Goal: Complete application form

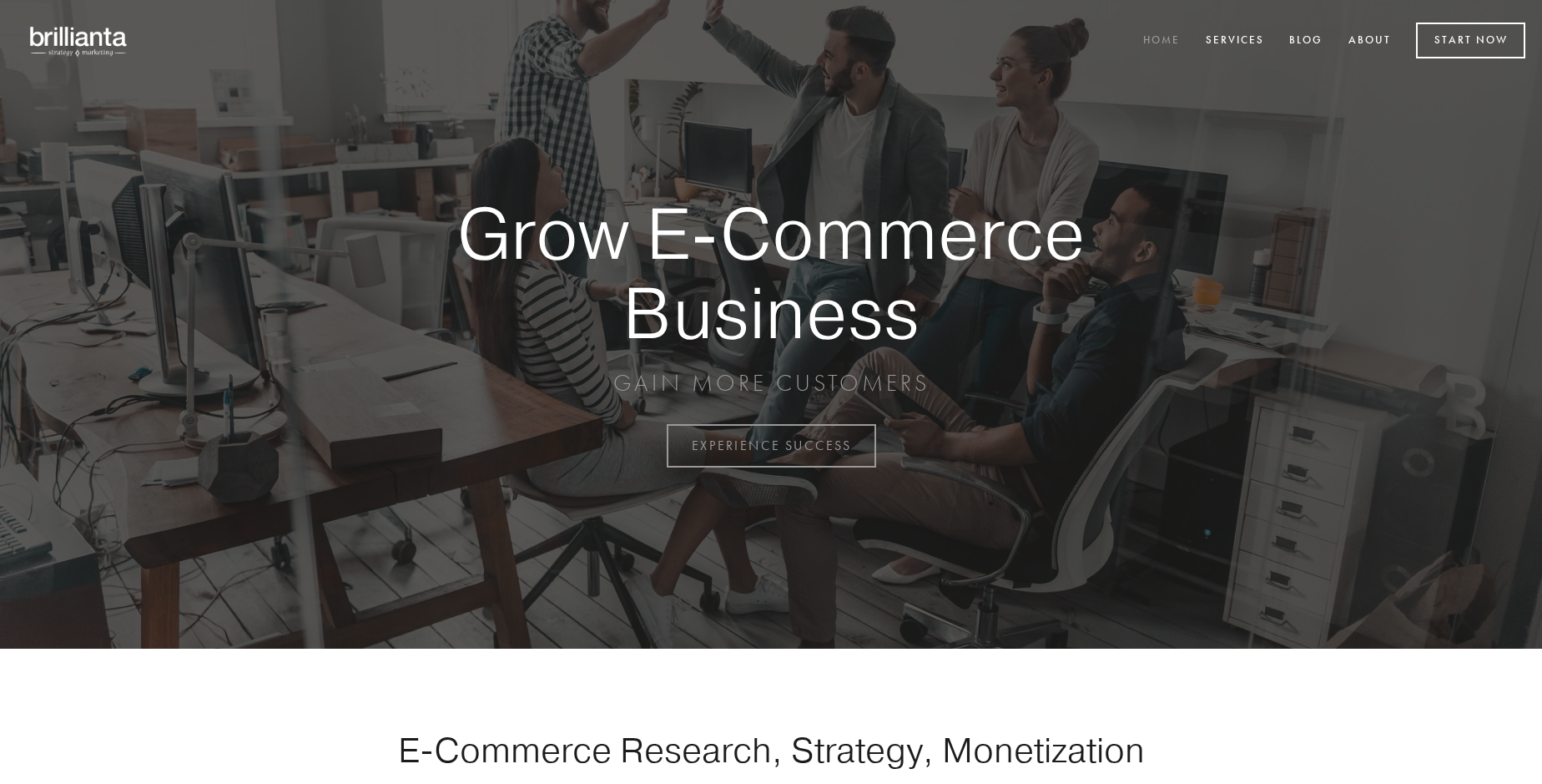
scroll to position [4375, 0]
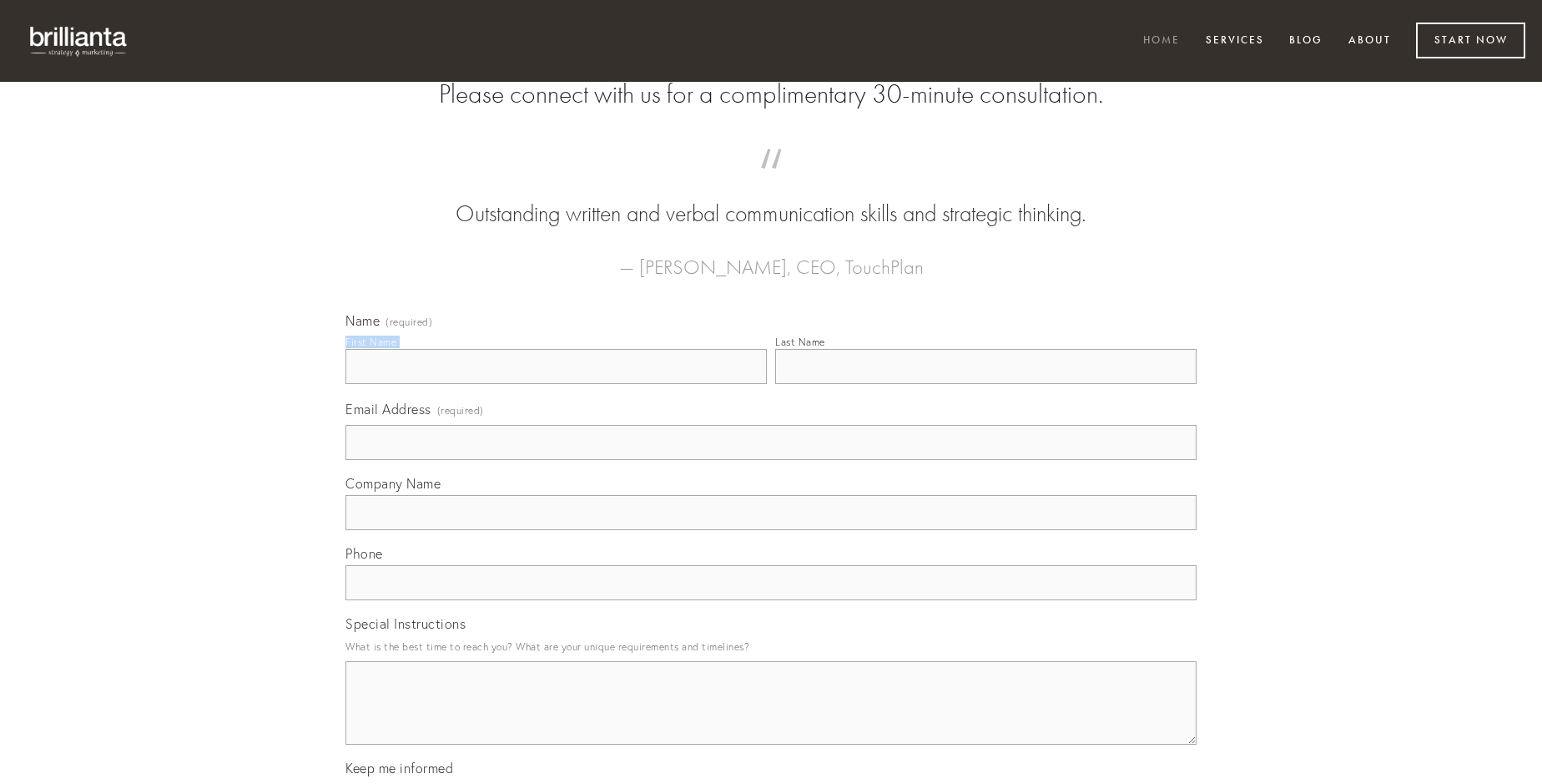
type input "[PERSON_NAME]"
click at [986, 384] on input "Last Name" at bounding box center [986, 366] width 421 height 35
type input "[PERSON_NAME]"
click at [771, 460] on input "Email Address (required)" at bounding box center [771, 443] width 852 height 35
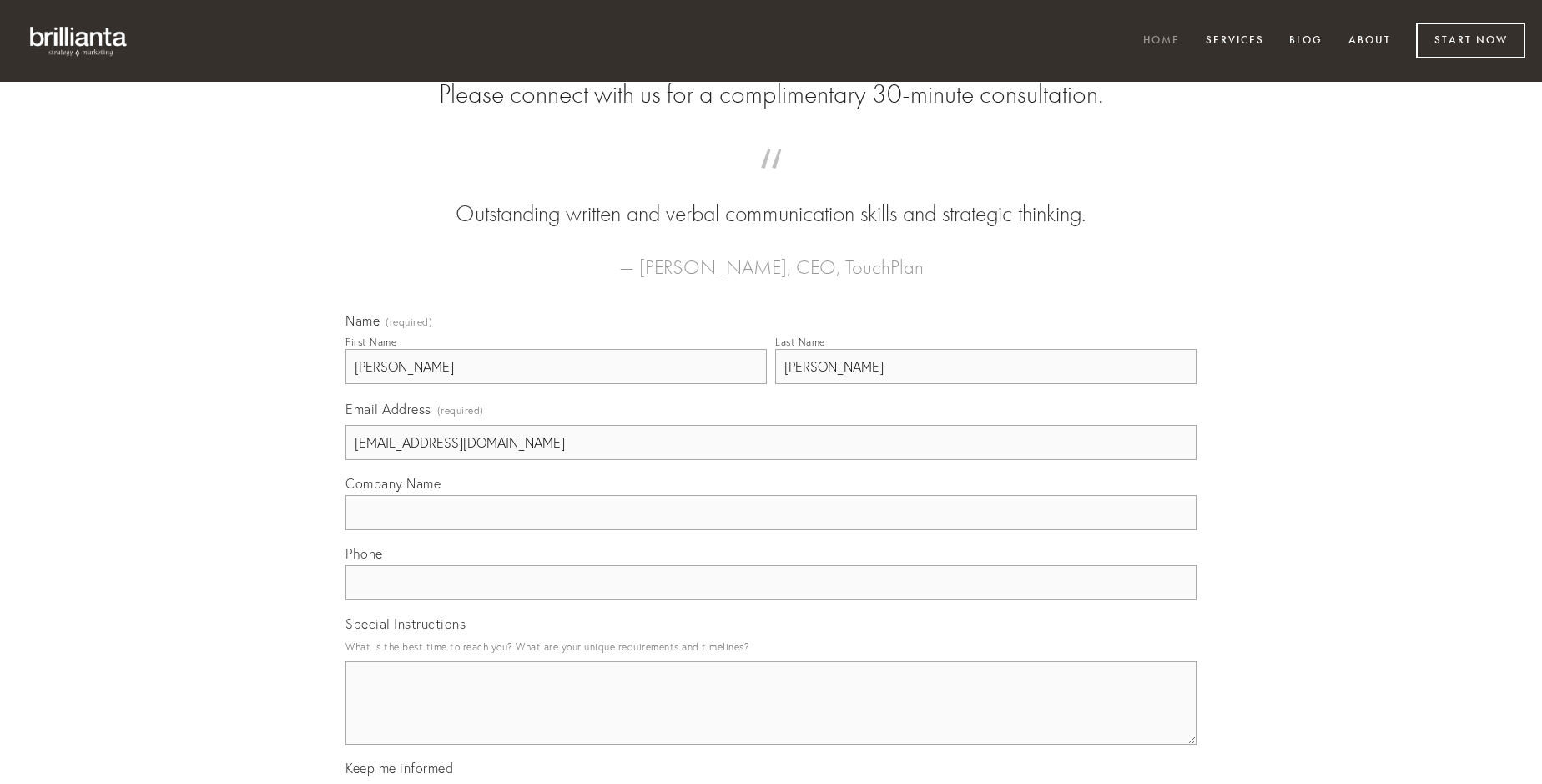
type input "[EMAIL_ADDRESS][DOMAIN_NAME]"
click at [771, 530] on input "Company Name" at bounding box center [771, 512] width 852 height 35
type input "cupiditate"
click at [771, 600] on input "text" at bounding box center [771, 582] width 852 height 35
click at [771, 717] on textarea "Special Instructions" at bounding box center [771, 702] width 852 height 84
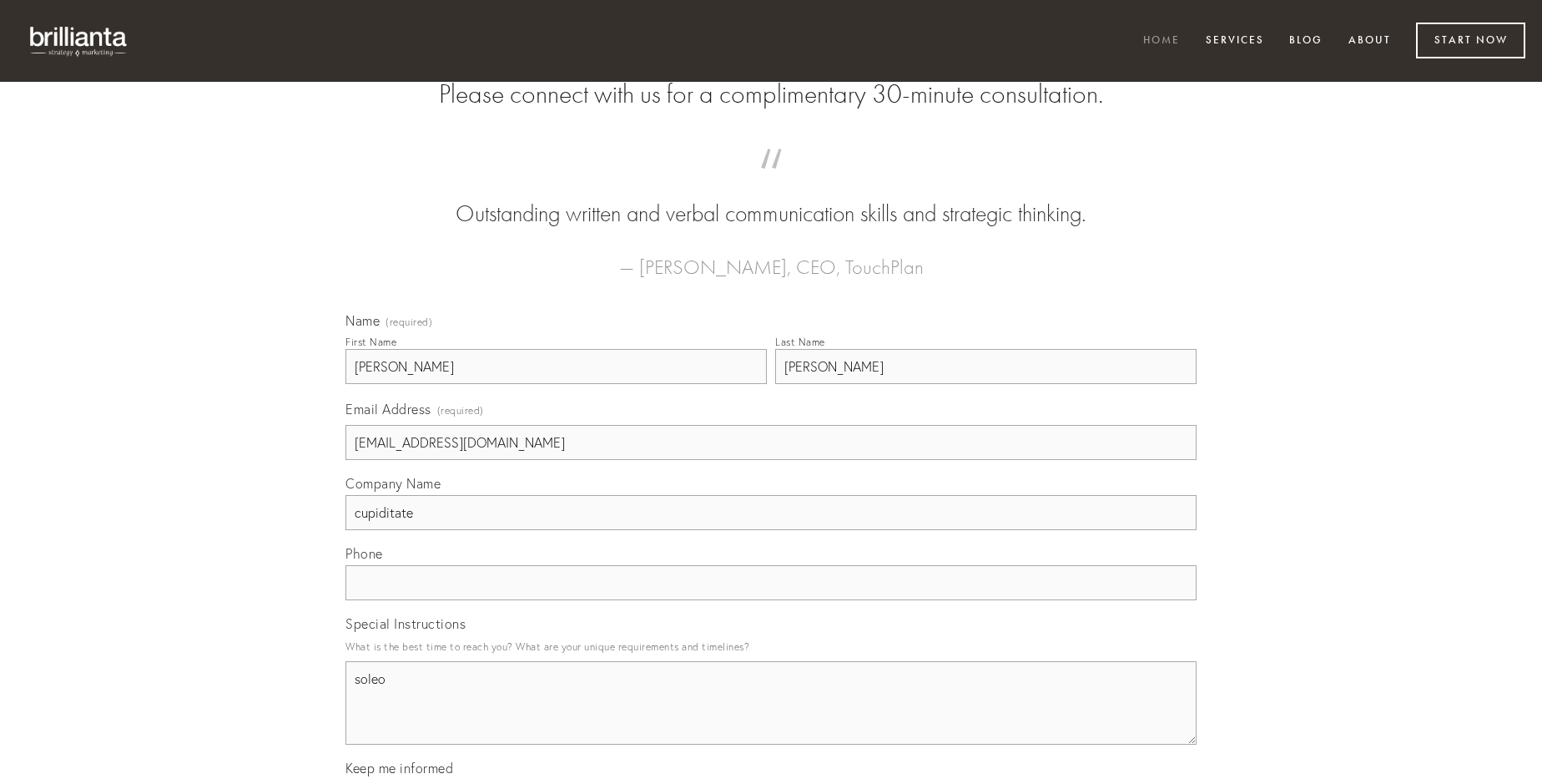
type textarea "soleo"
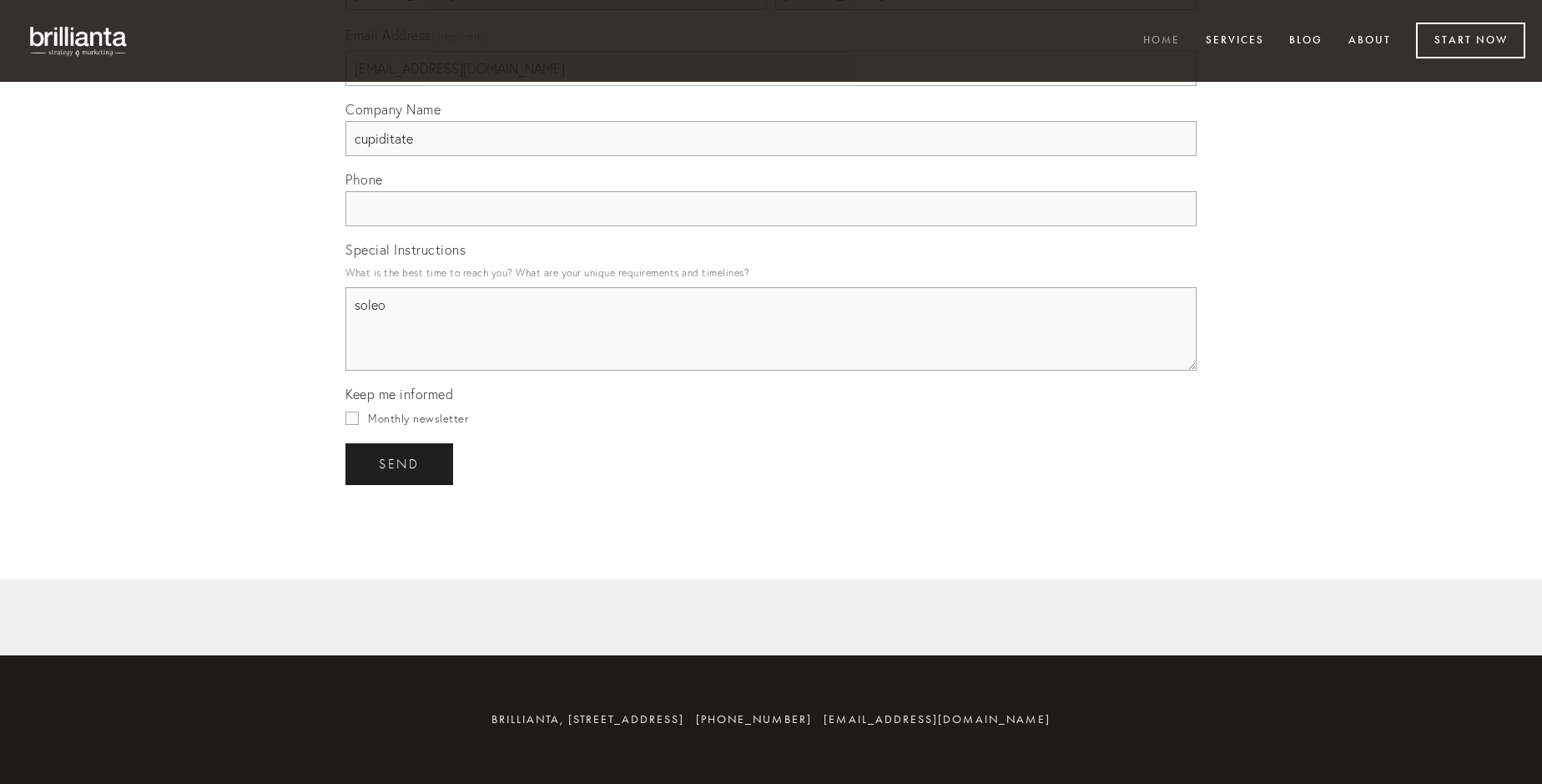
click at [400, 463] on span "send" at bounding box center [399, 464] width 41 height 15
